Goal: Communication & Community: Answer question/provide support

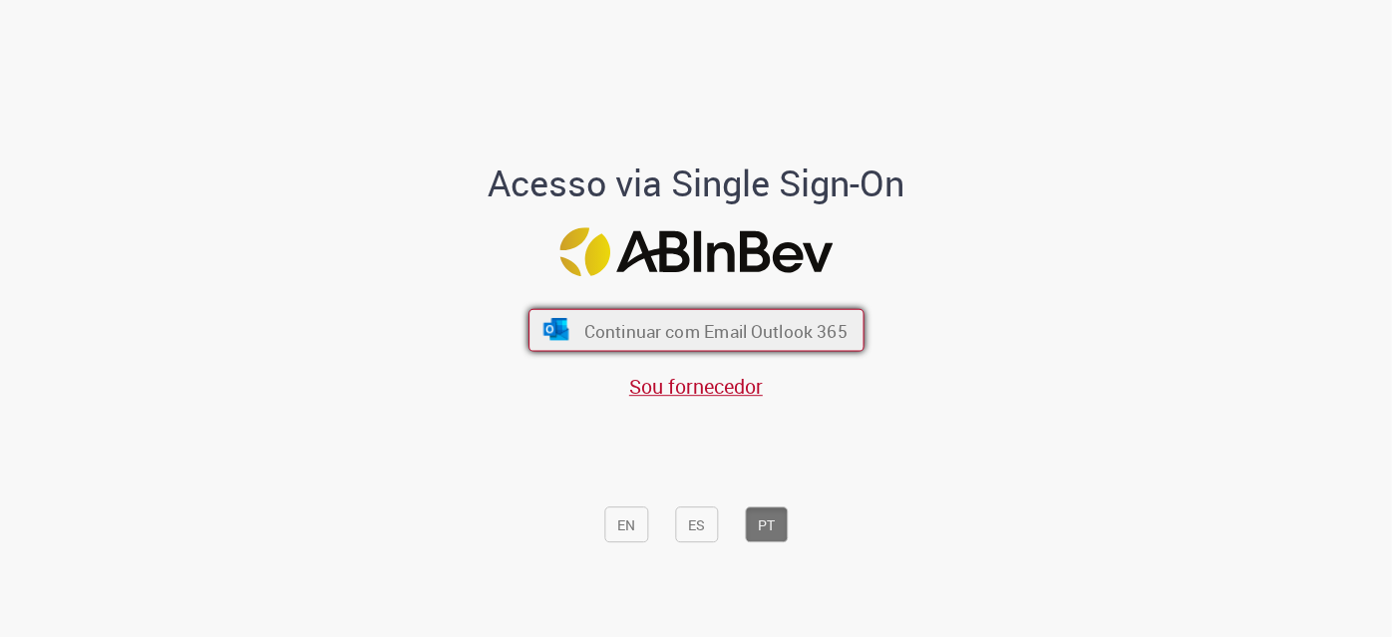
click at [636, 350] on button "Continuar com Email Outlook 365" at bounding box center [697, 330] width 336 height 43
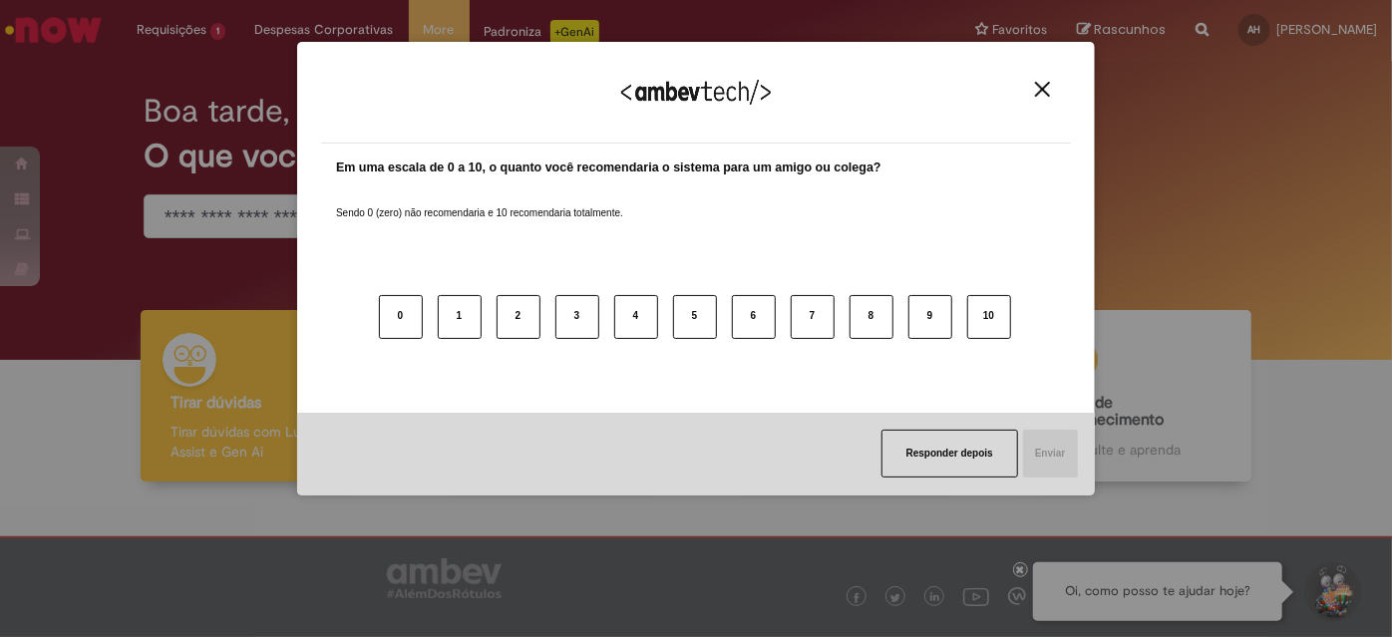
click at [1046, 92] on img "Close" at bounding box center [1042, 89] width 15 height 15
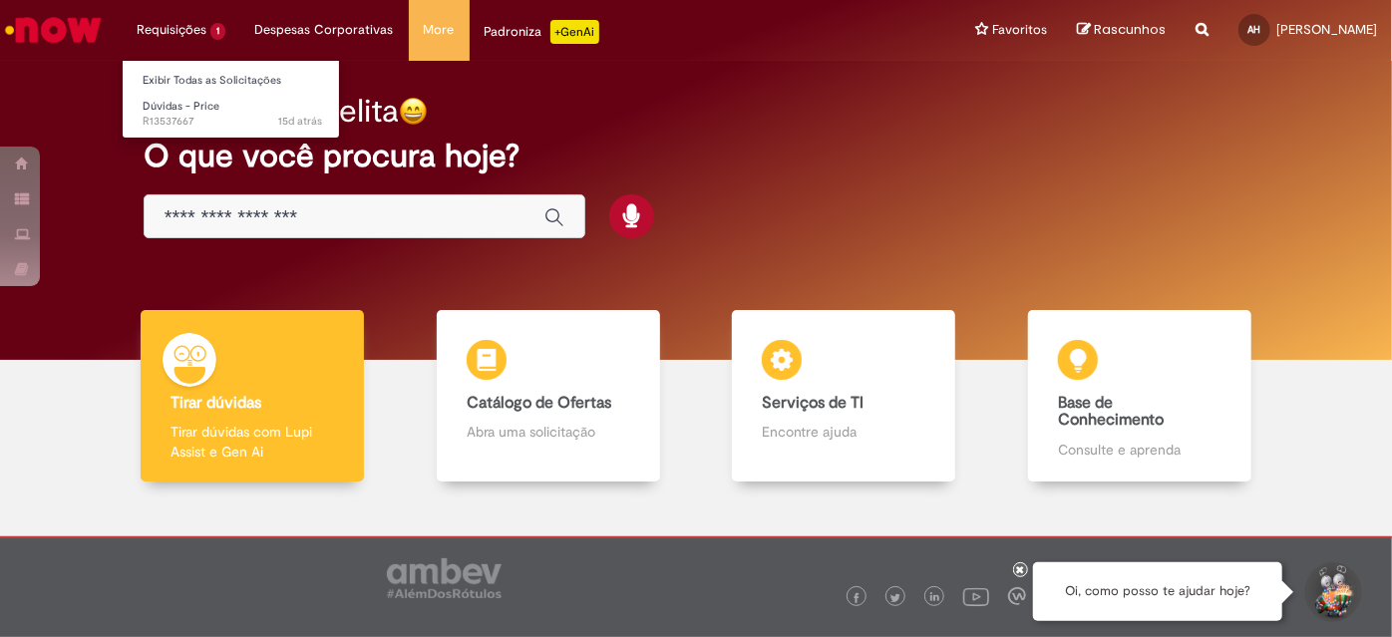
click at [155, 27] on li "Requisições 1 Exibir Todas as Solicitações Dúvidas - Price 15d atrás 15 dias at…" at bounding box center [181, 30] width 119 height 60
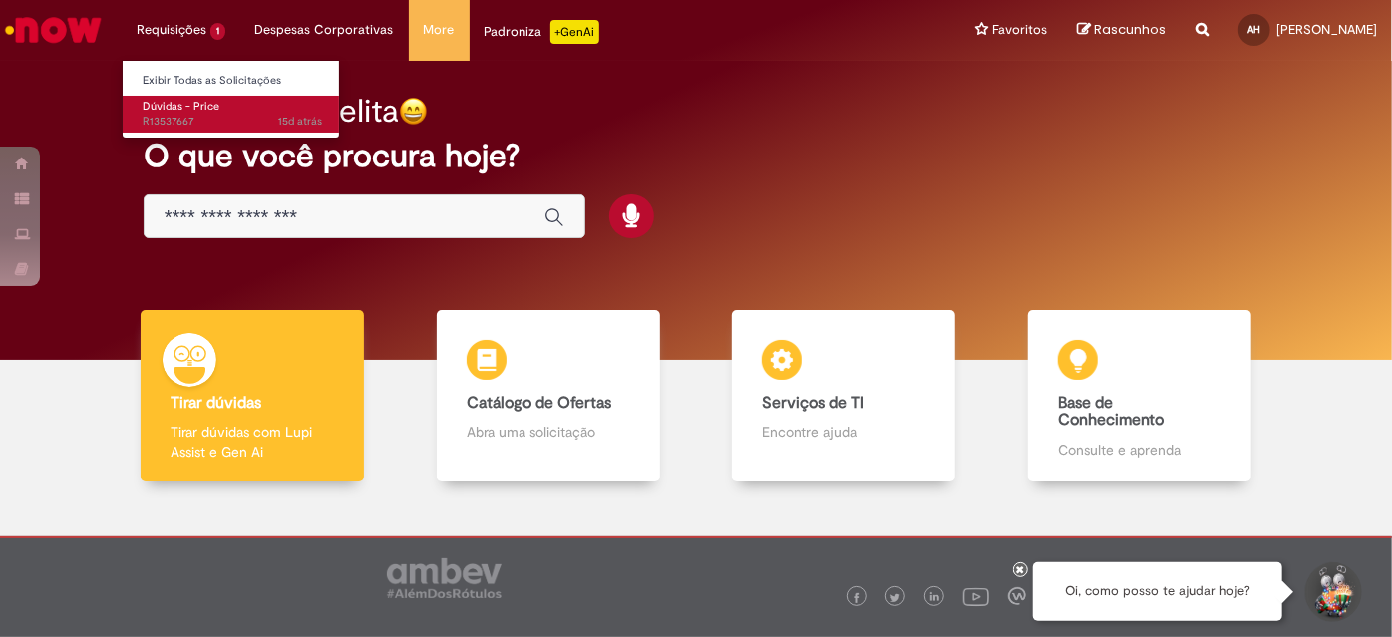
click at [185, 108] on span "Dúvidas - Price" at bounding box center [181, 106] width 77 height 15
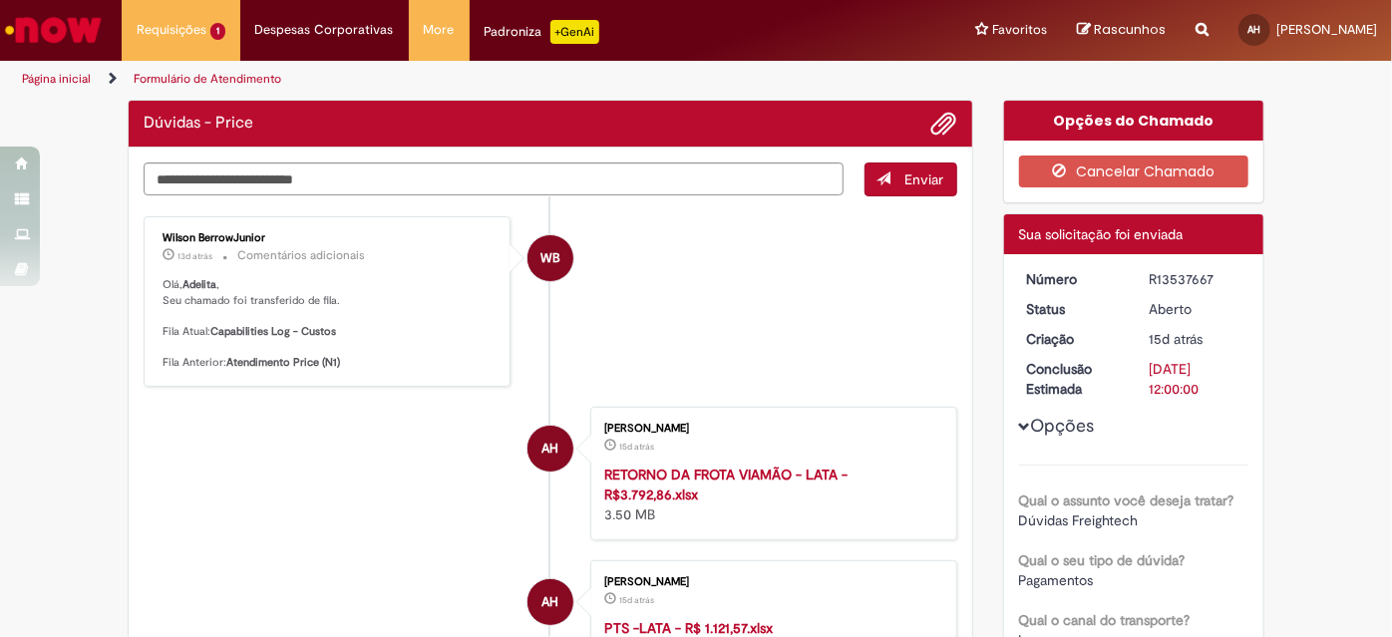
click at [362, 270] on div "Wilson BerrowJunior 13d atrás 13 dias atrás Comentários adicionais Olá, Adelita…" at bounding box center [327, 301] width 355 height 159
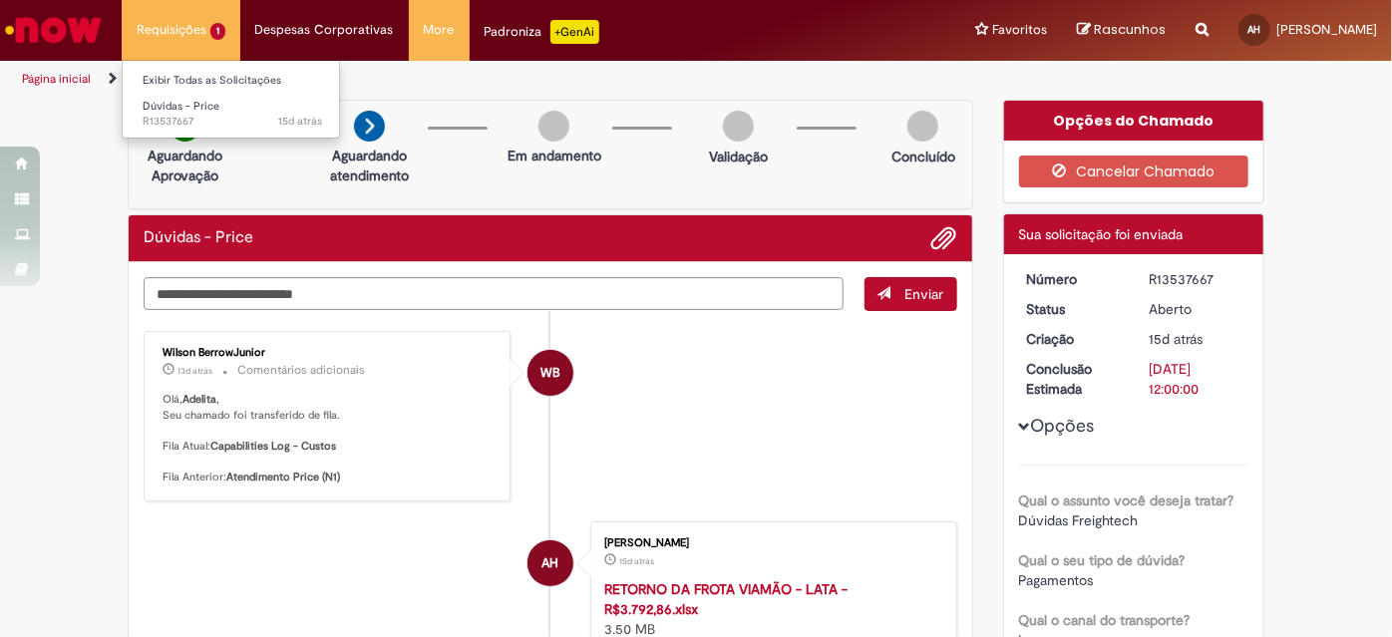
click at [192, 31] on li "Requisições 1 Exibir Todas as Solicitações Dúvidas - Price 15d atrás 15 dias at…" at bounding box center [181, 30] width 119 height 60
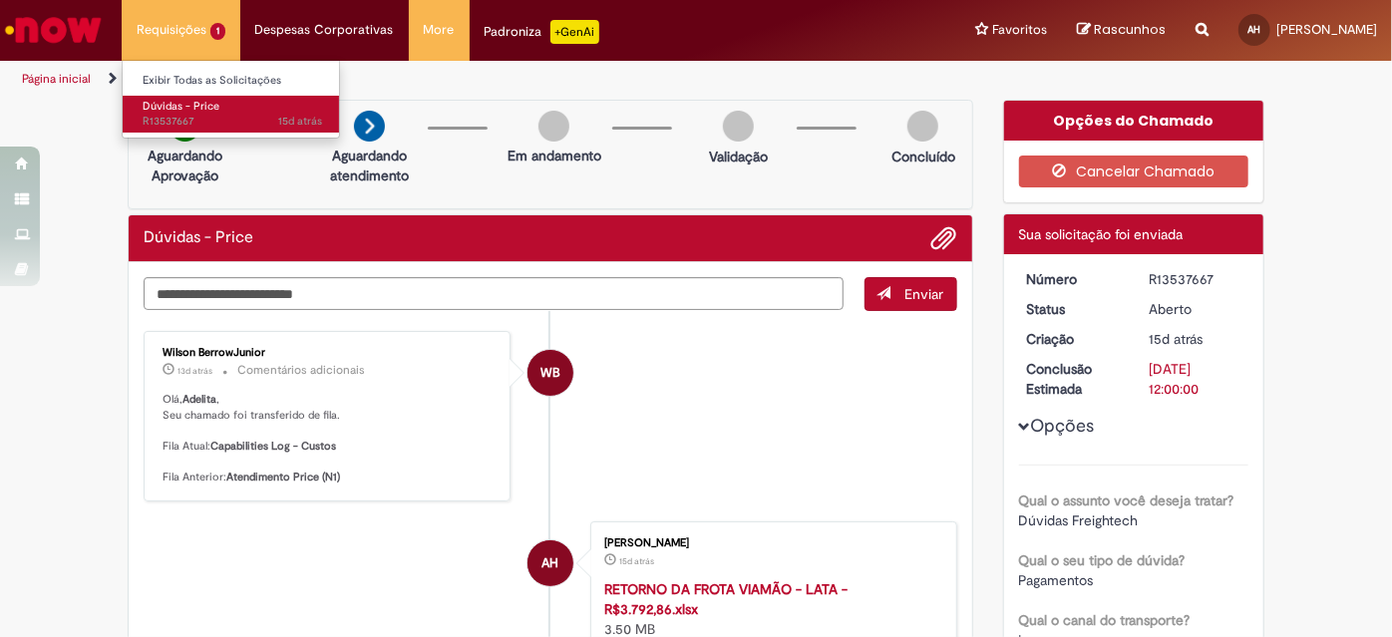
click at [202, 114] on link "Dúvidas - Price 15d atrás 15 dias atrás R13537667" at bounding box center [232, 114] width 219 height 37
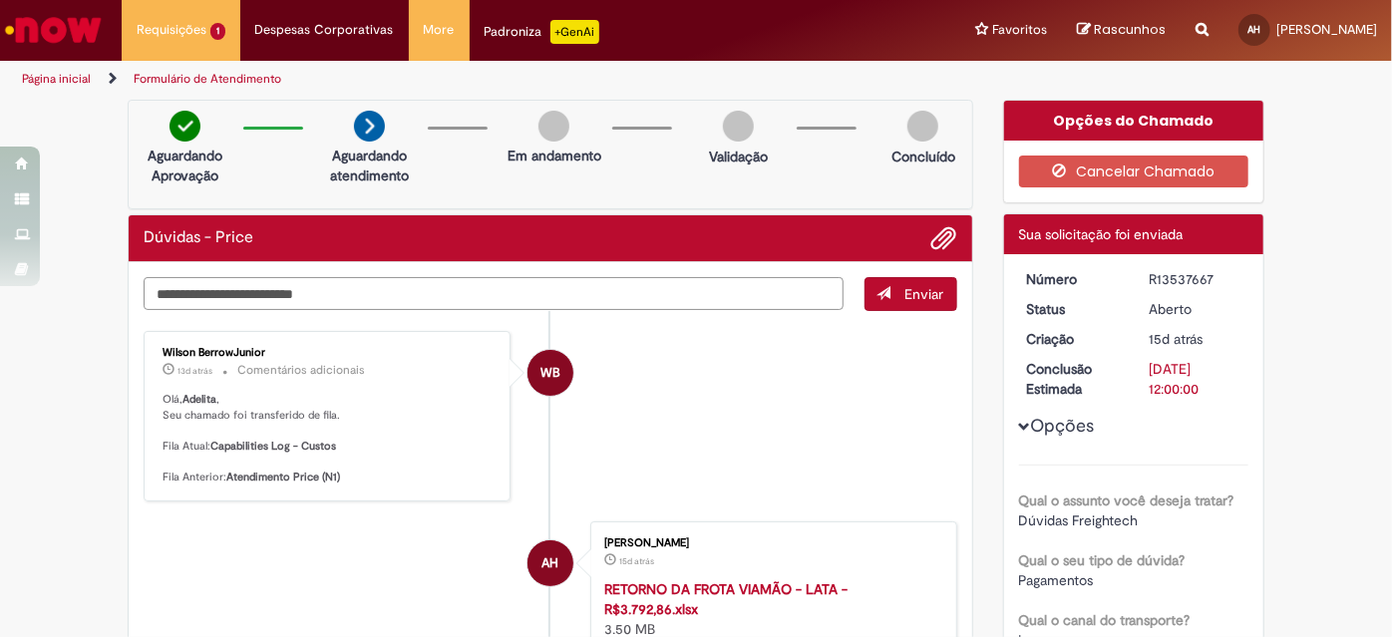
click at [722, 307] on textarea "Digite sua mensagem aqui..." at bounding box center [494, 293] width 700 height 33
click at [260, 285] on textarea "Digite sua mensagem aqui..." at bounding box center [494, 293] width 700 height 33
click at [199, 296] on textarea "Digite sua mensagem aqui..." at bounding box center [494, 293] width 700 height 33
type textarea "**********"
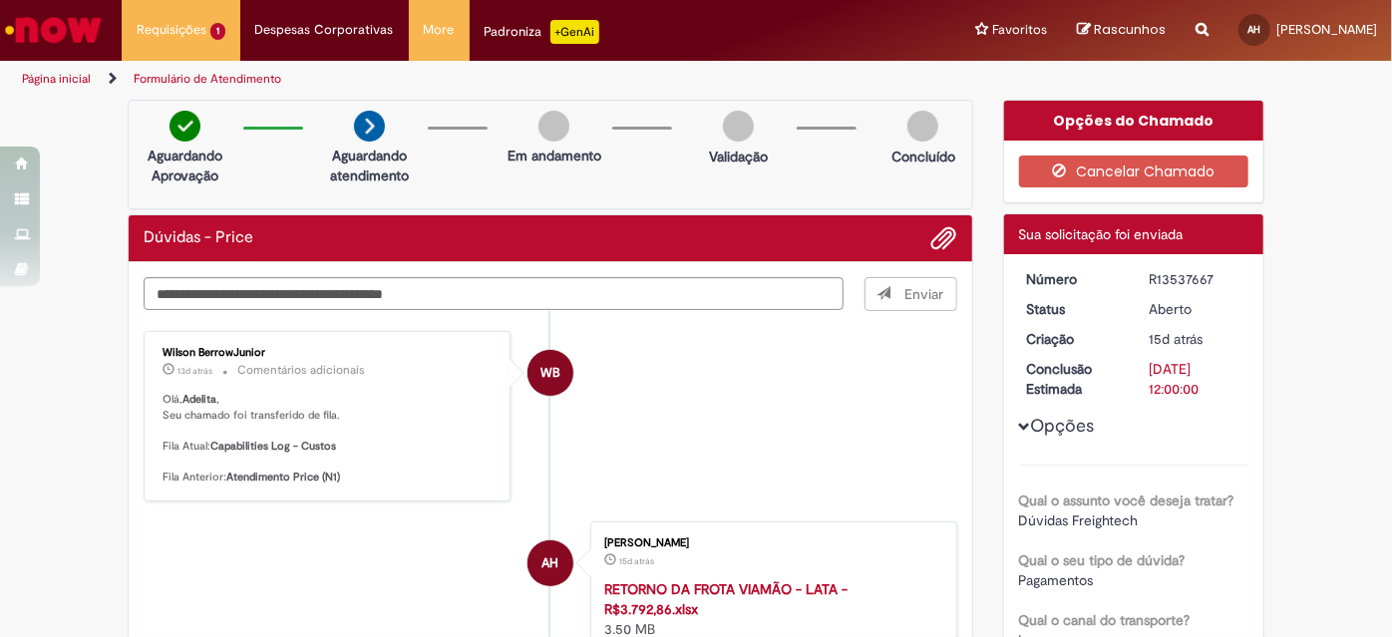
click at [891, 294] on span "Enviar" at bounding box center [912, 294] width 92 height 34
